Goal: Task Accomplishment & Management: Manage account settings

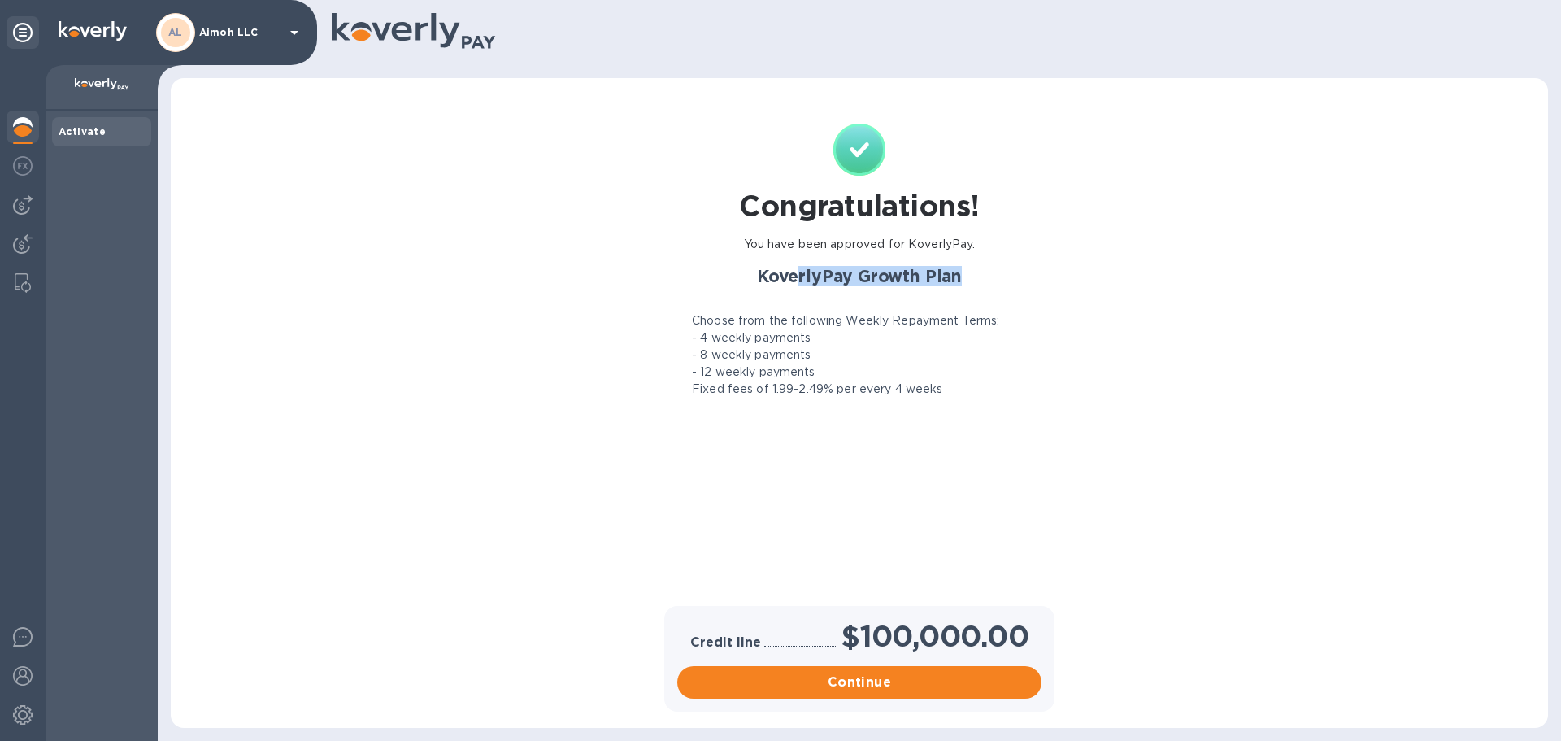
drag, startPoint x: 1022, startPoint y: 289, endPoint x: 1063, endPoint y: 289, distance: 40.7
click at [1063, 289] on div "Congratulations! You have been approved for KoverlyPay. KoverlyPay Growth Plan …" at bounding box center [859, 349] width 1345 height 511
click at [1123, 355] on div "Congratulations! You have been approved for KoverlyPay. KoverlyPay Growth Plan …" at bounding box center [859, 349] width 1345 height 511
drag, startPoint x: 729, startPoint y: 316, endPoint x: 1029, endPoint y: 311, distance: 300.1
click at [1029, 311] on div "KoverlyPay Growth Plan Choose from the following Weekly Repayment Terms: - 4 we…" at bounding box center [860, 332] width 384 height 132
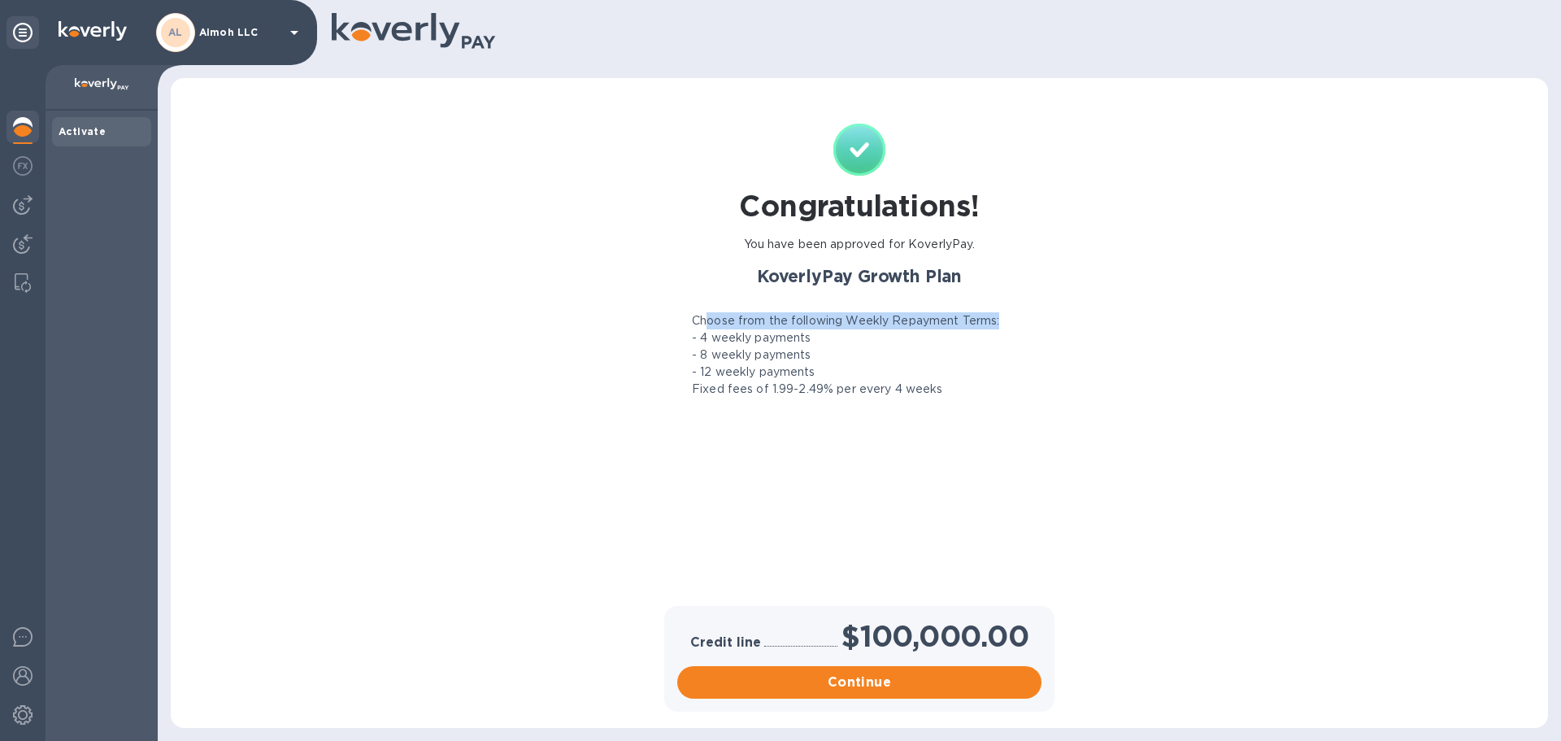
click at [1059, 324] on div "Congratulations! You have been approved for KoverlyPay. KoverlyPay Growth Plan …" at bounding box center [859, 349] width 1345 height 511
drag, startPoint x: 701, startPoint y: 339, endPoint x: 821, endPoint y: 338, distance: 120.3
click at [821, 338] on div "- 4 weekly payments" at bounding box center [860, 337] width 384 height 17
click at [850, 351] on div "- 8 weekly payments" at bounding box center [860, 354] width 384 height 17
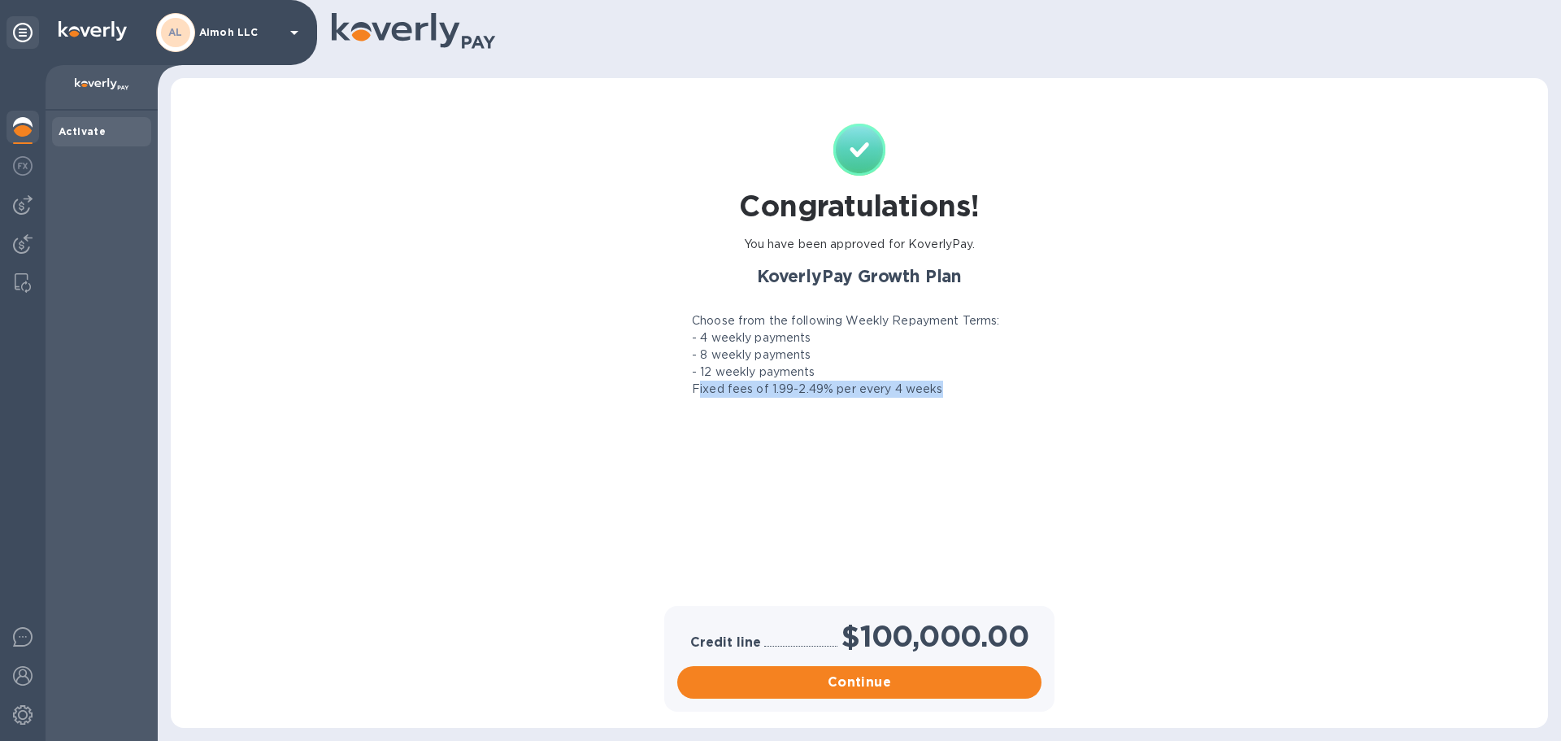
drag, startPoint x: 700, startPoint y: 389, endPoint x: 952, endPoint y: 389, distance: 252.1
click at [952, 389] on div "Fixed fees of 1.99-2.49% per every 4 weeks" at bounding box center [860, 389] width 384 height 17
click at [1103, 389] on div "Congratulations! You have been approved for KoverlyPay. KoverlyPay Growth Plan …" at bounding box center [859, 349] width 1345 height 511
click at [761, 382] on p "Fixed fees of 1.99-2.49% per every 4 weeks" at bounding box center [817, 389] width 251 height 17
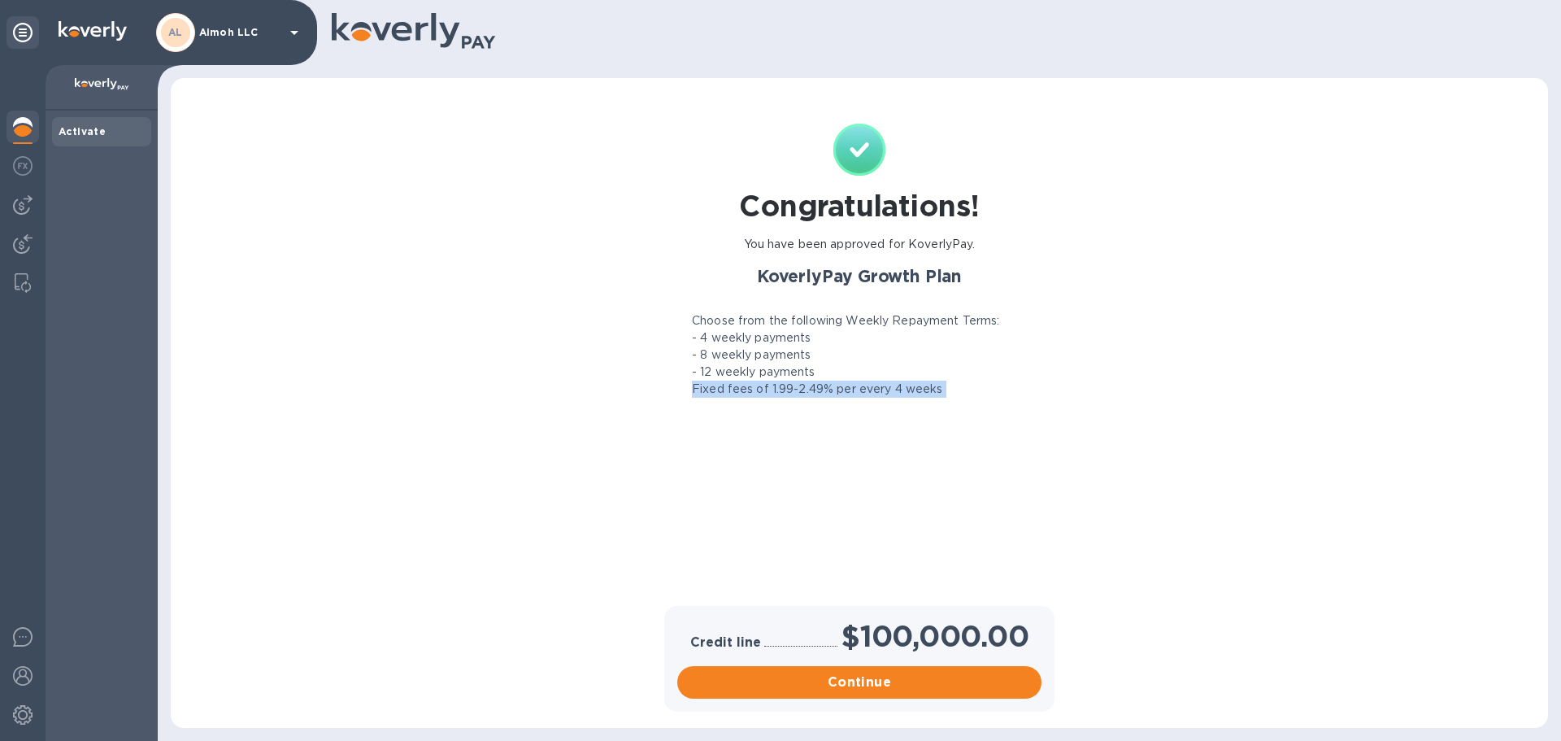
click at [761, 382] on p "Fixed fees of 1.99-2.49% per every 4 weeks" at bounding box center [817, 389] width 251 height 17
click at [801, 393] on p "Fixed fees of 1.99-2.49% per every 4 weeks" at bounding box center [817, 389] width 251 height 17
click at [777, 389] on p "Fixed fees of 1.99-2.49% per every 4 weeks" at bounding box center [817, 389] width 251 height 17
drag, startPoint x: 769, startPoint y: 389, endPoint x: 983, endPoint y: 389, distance: 213.9
click at [983, 389] on div "Fixed fees of 1.99-2.49% per every 4 weeks" at bounding box center [860, 389] width 384 height 17
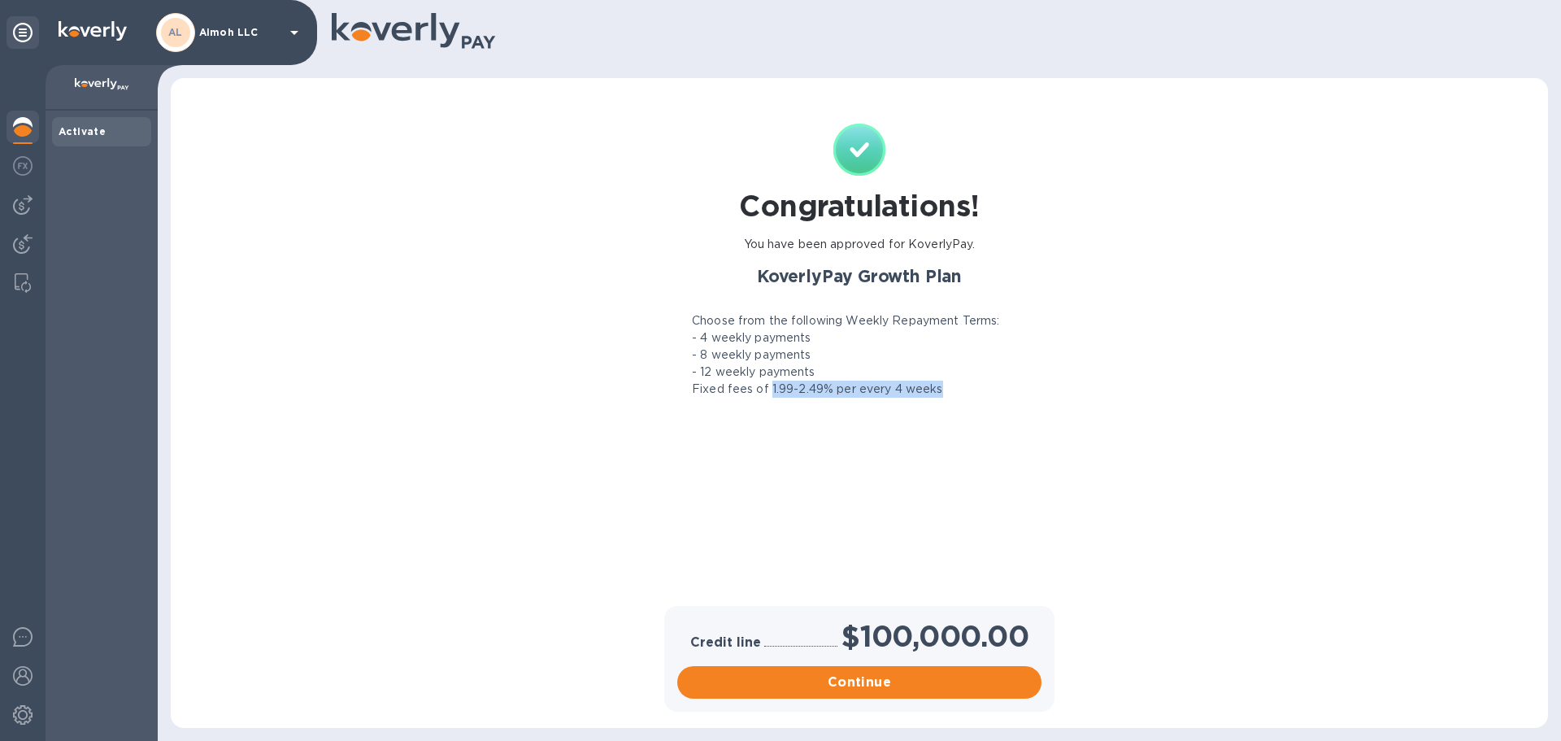
click at [1039, 389] on div "Fixed fees of 1.99-2.49% per every 4 weeks" at bounding box center [860, 389] width 384 height 17
click at [773, 393] on p "Fixed fees of 1.99-2.49% per every 4 weeks" at bounding box center [817, 389] width 251 height 17
click at [20, 166] on img at bounding box center [23, 166] width 20 height 20
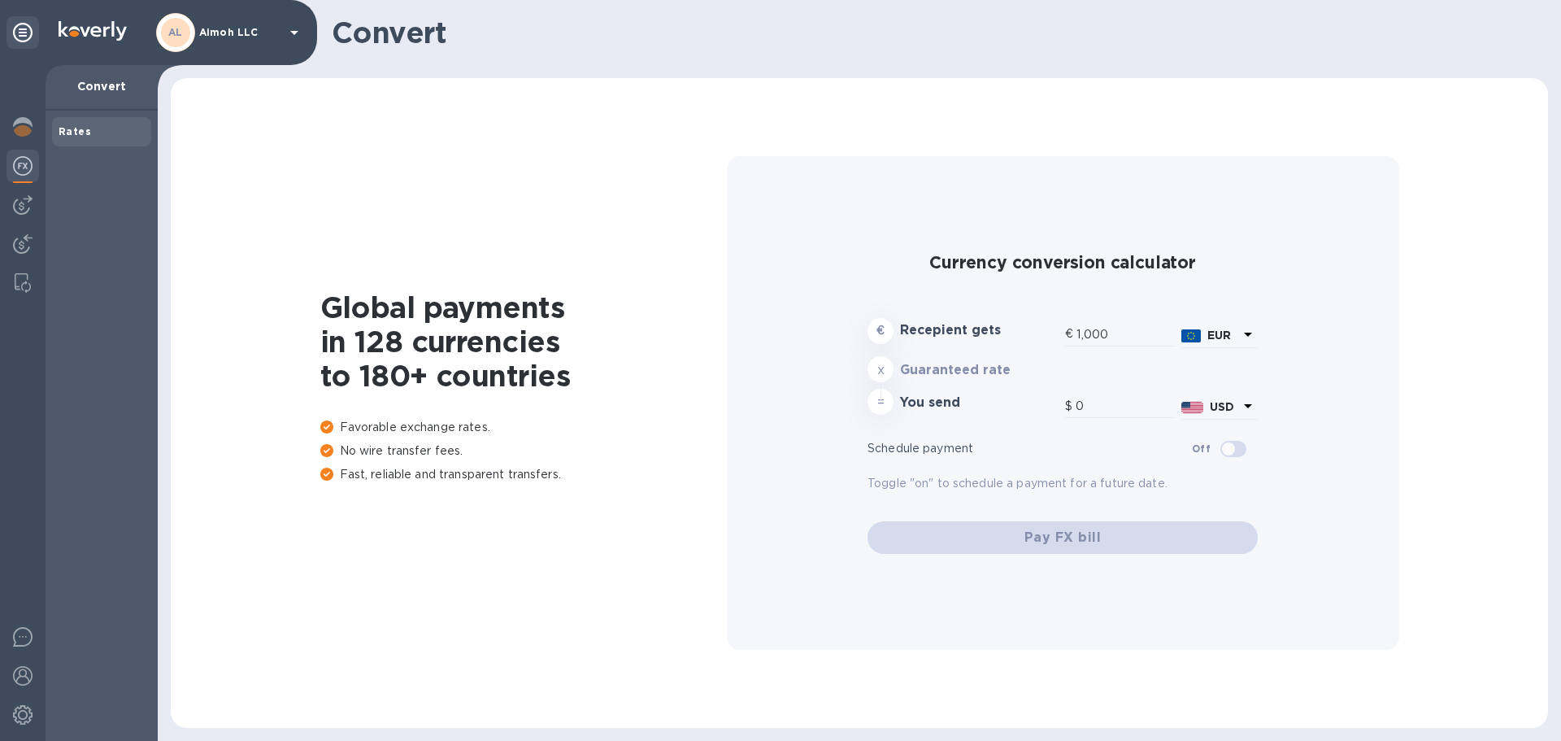
type input "1,171.84"
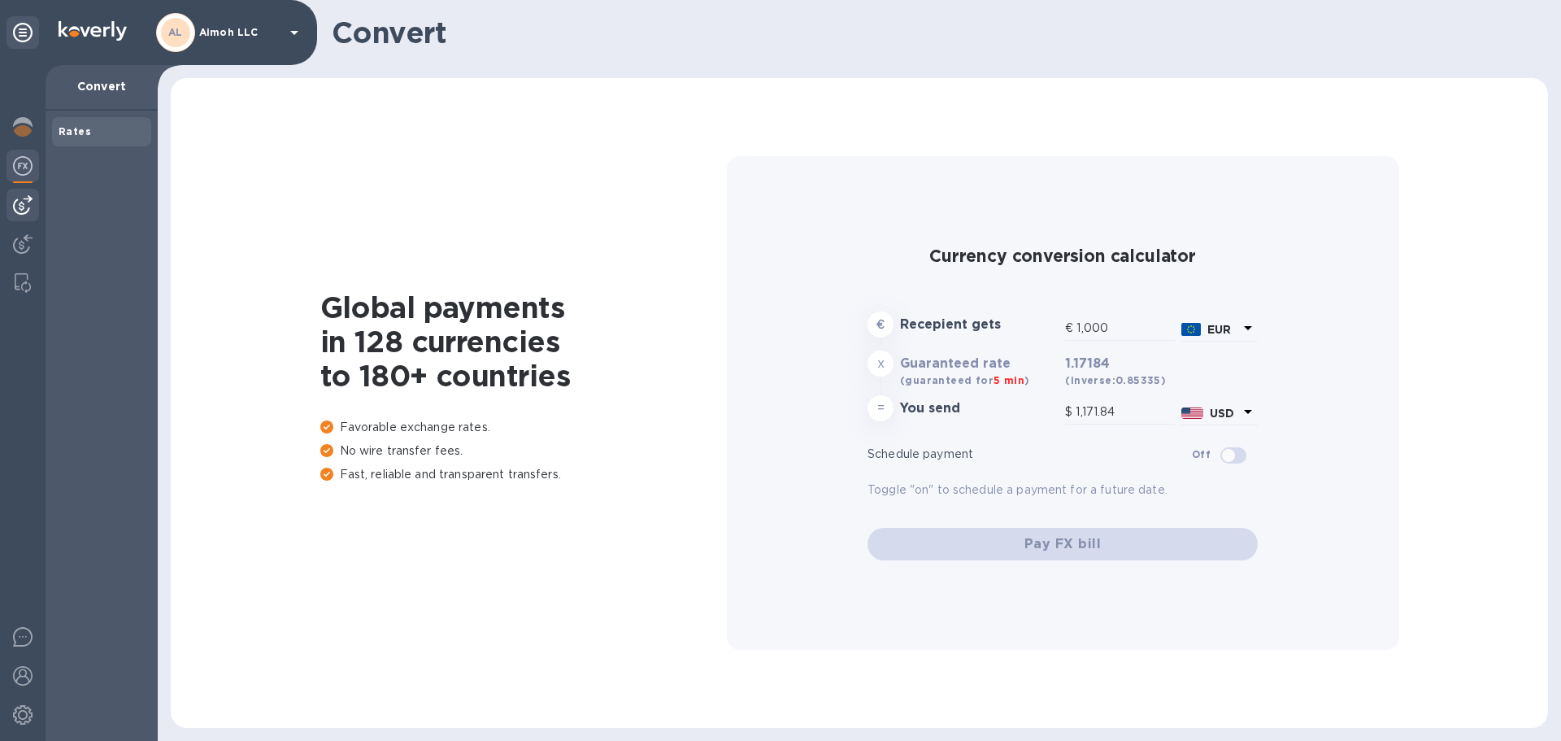
click at [18, 208] on img at bounding box center [23, 205] width 20 height 20
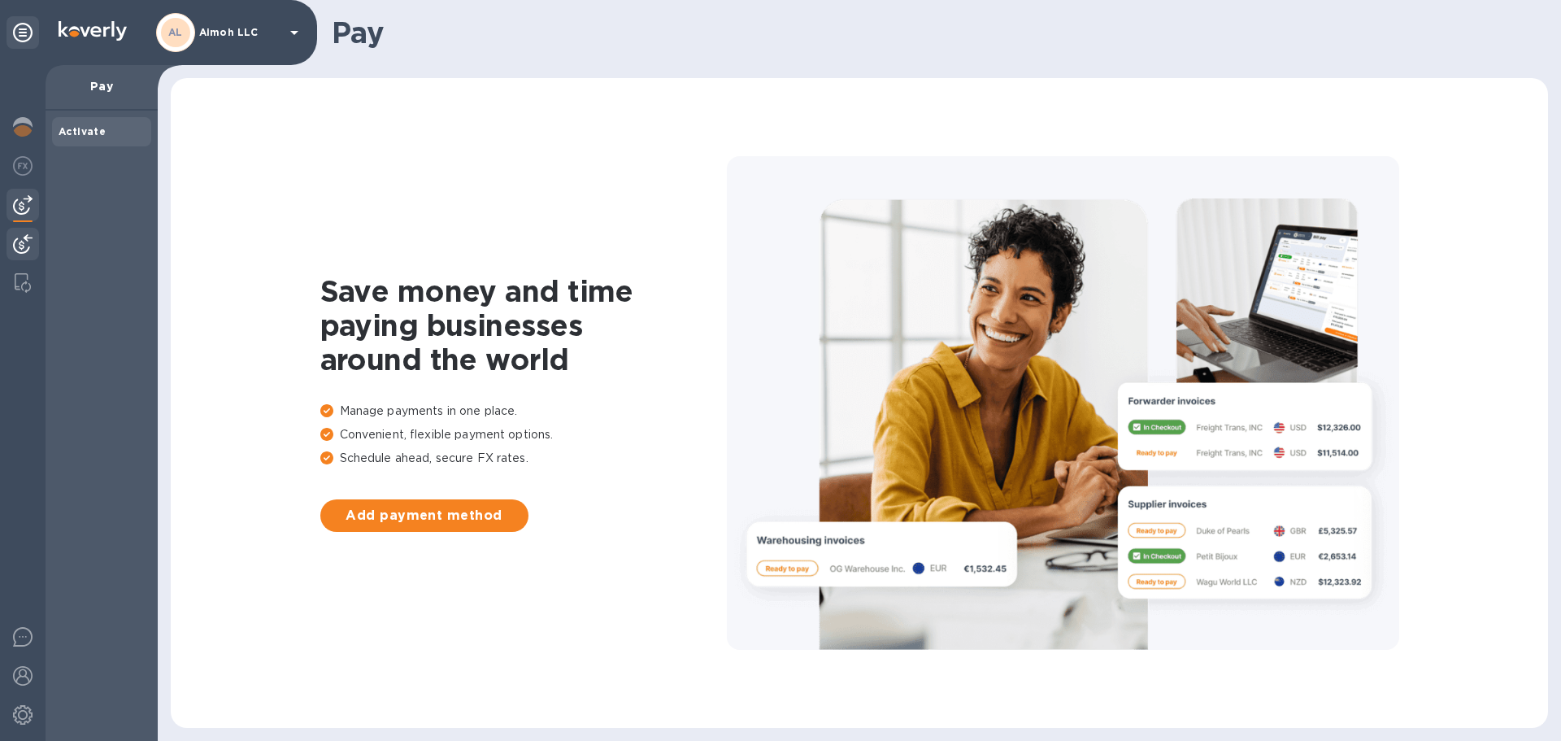
click at [19, 242] on img at bounding box center [23, 244] width 20 height 20
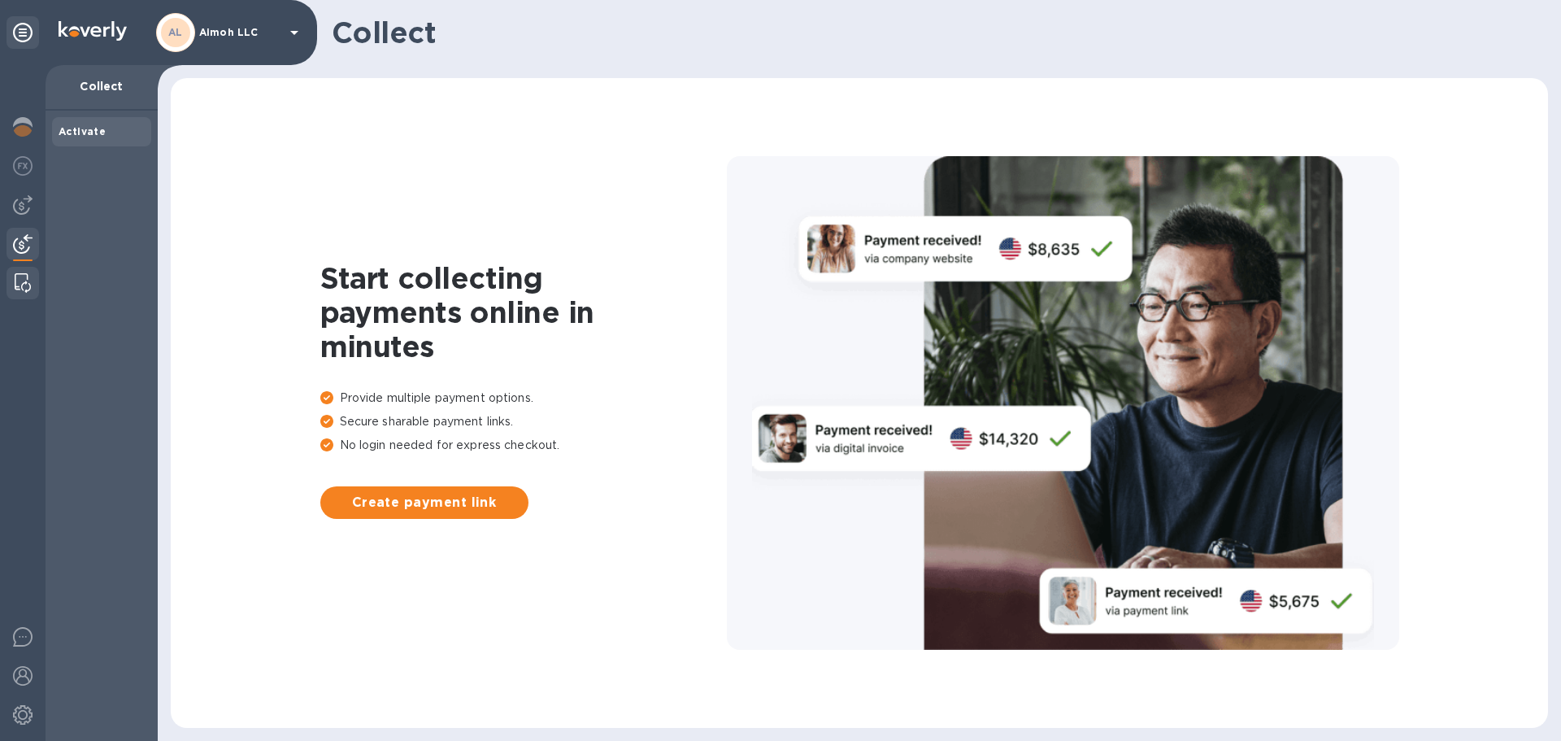
click at [24, 292] on img at bounding box center [23, 283] width 16 height 20
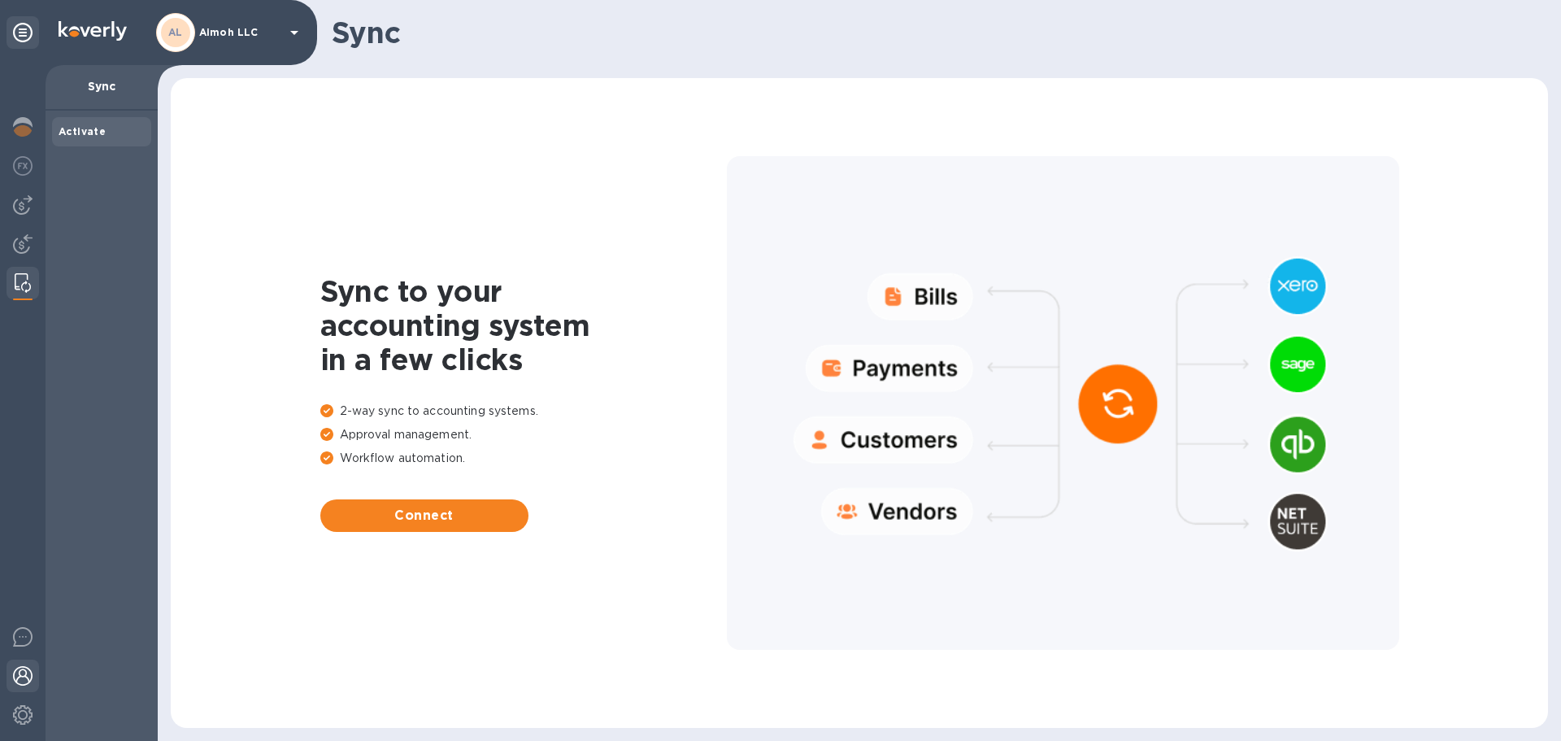
click at [24, 671] on img at bounding box center [23, 676] width 20 height 20
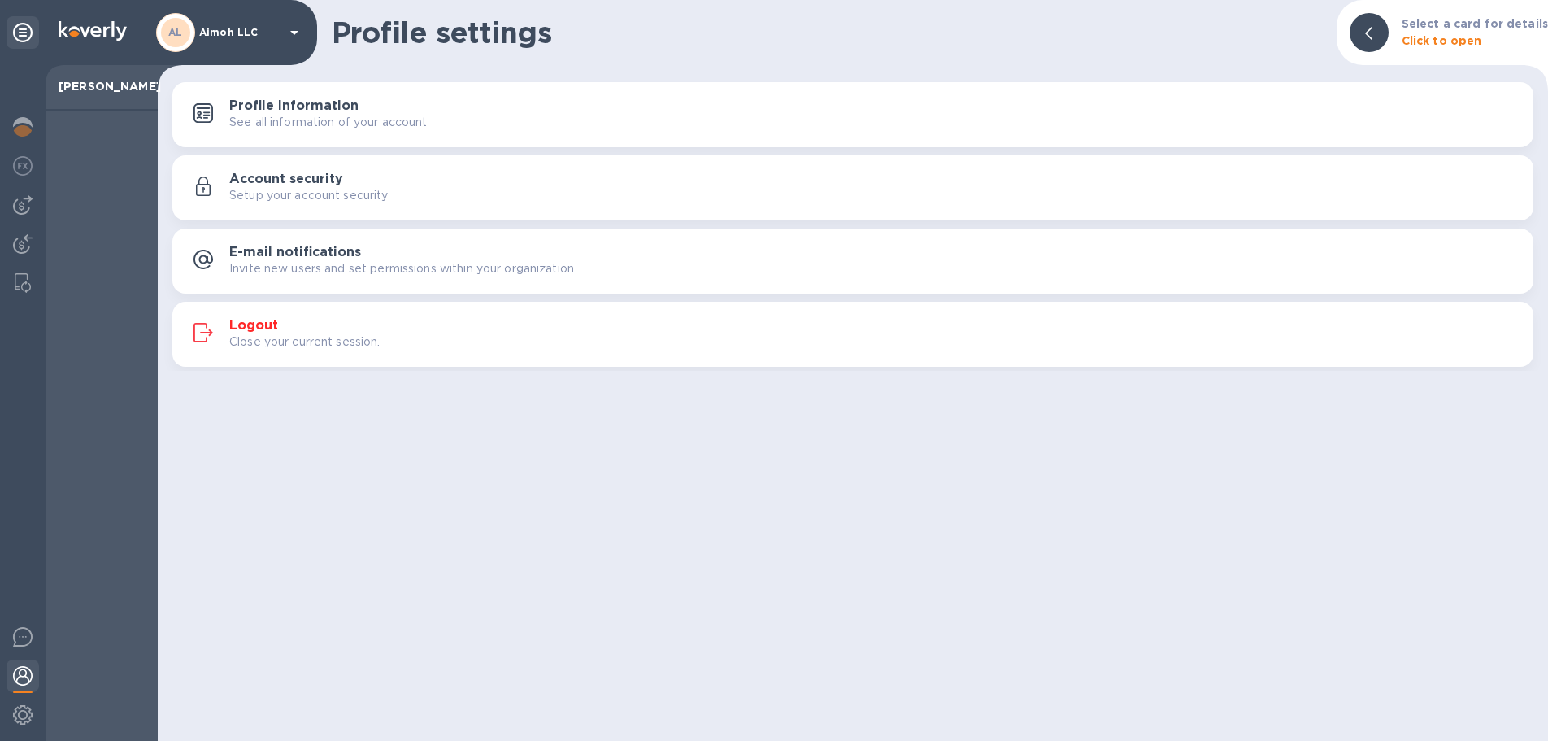
click at [24, 671] on img at bounding box center [23, 676] width 20 height 20
click at [23, 639] on img at bounding box center [23, 637] width 20 height 20
drag, startPoint x: 884, startPoint y: 613, endPoint x: 874, endPoint y: 617, distance: 10.6
click at [882, 611] on div "Profile settings Select a card for details Click to open Profile information Se…" at bounding box center [853, 370] width 1390 height 741
